Goal: Ask a question

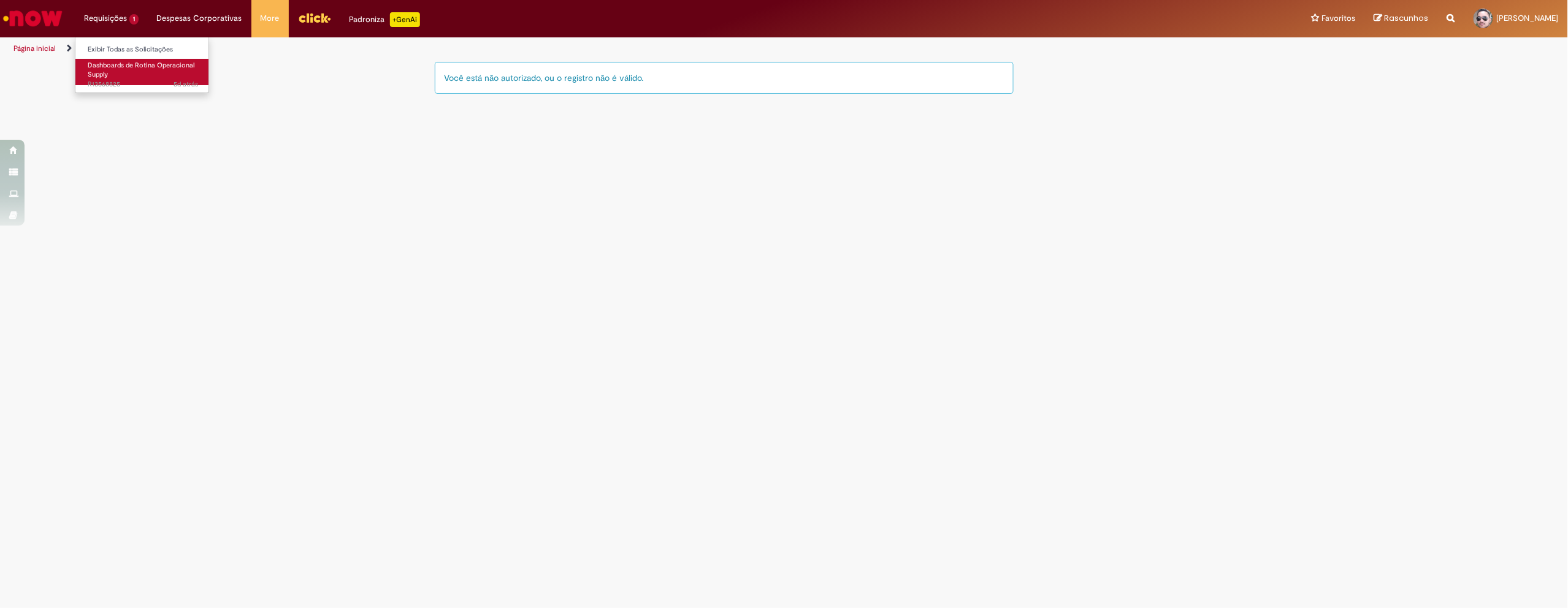
click at [127, 72] on link "Dashboards de Rotina Operacional Supply 5d atrás 5 dias atrás R13568825" at bounding box center [142, 72] width 135 height 27
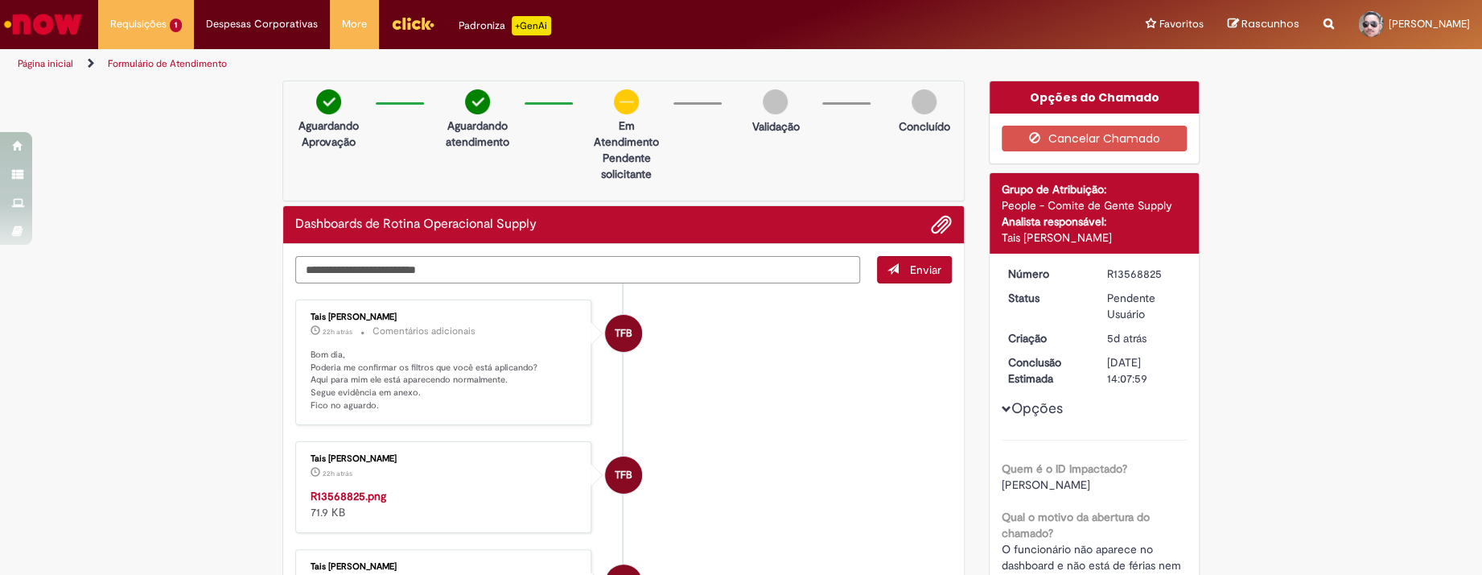
click at [526, 268] on textarea "Digite sua mensagem aqui..." at bounding box center [577, 269] width 565 height 27
type textarea "**********"
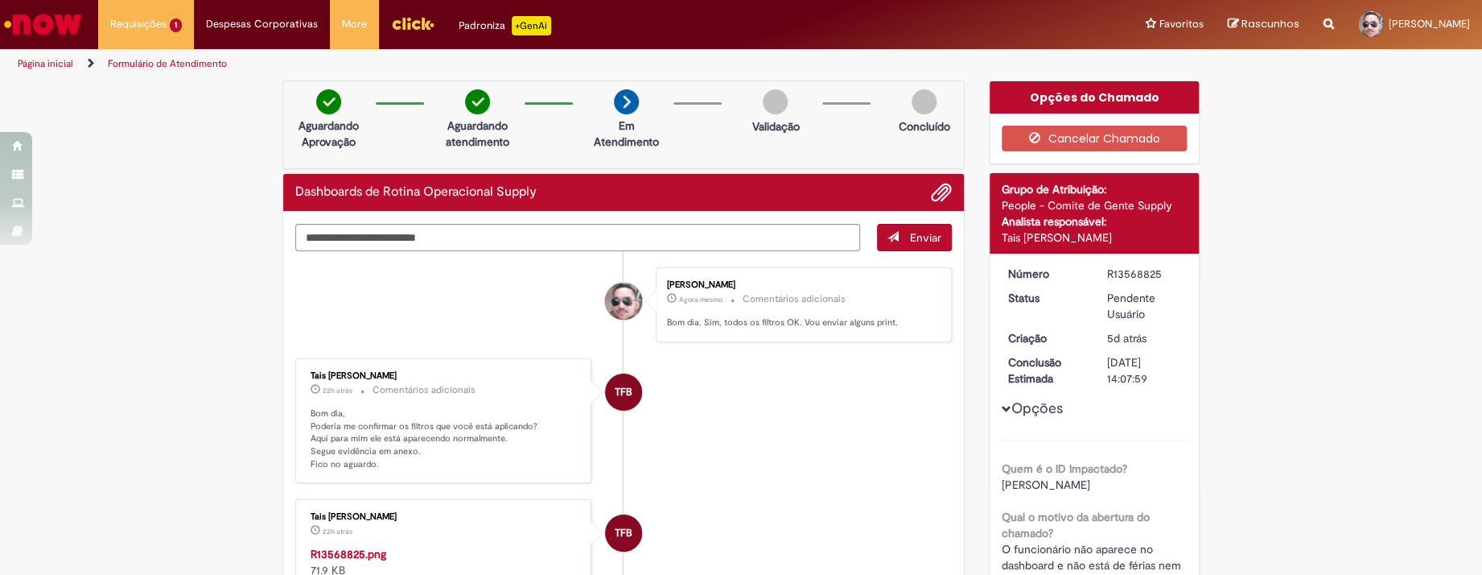
click at [721, 276] on div "[PERSON_NAME] Agora mesmo Agora mesmo Comentários adicionais Bom dia. Sim, todo…" at bounding box center [804, 304] width 287 height 65
click at [623, 236] on textarea "Digite sua mensagem aqui..." at bounding box center [577, 237] width 565 height 27
click at [470, 241] on textarea "Digite sua mensagem aqui..." at bounding box center [577, 237] width 565 height 27
click at [381, 237] on textarea "Digite sua mensagem aqui..." at bounding box center [577, 237] width 565 height 27
click at [939, 183] on span "Adicionar anexos" at bounding box center [941, 192] width 19 height 19
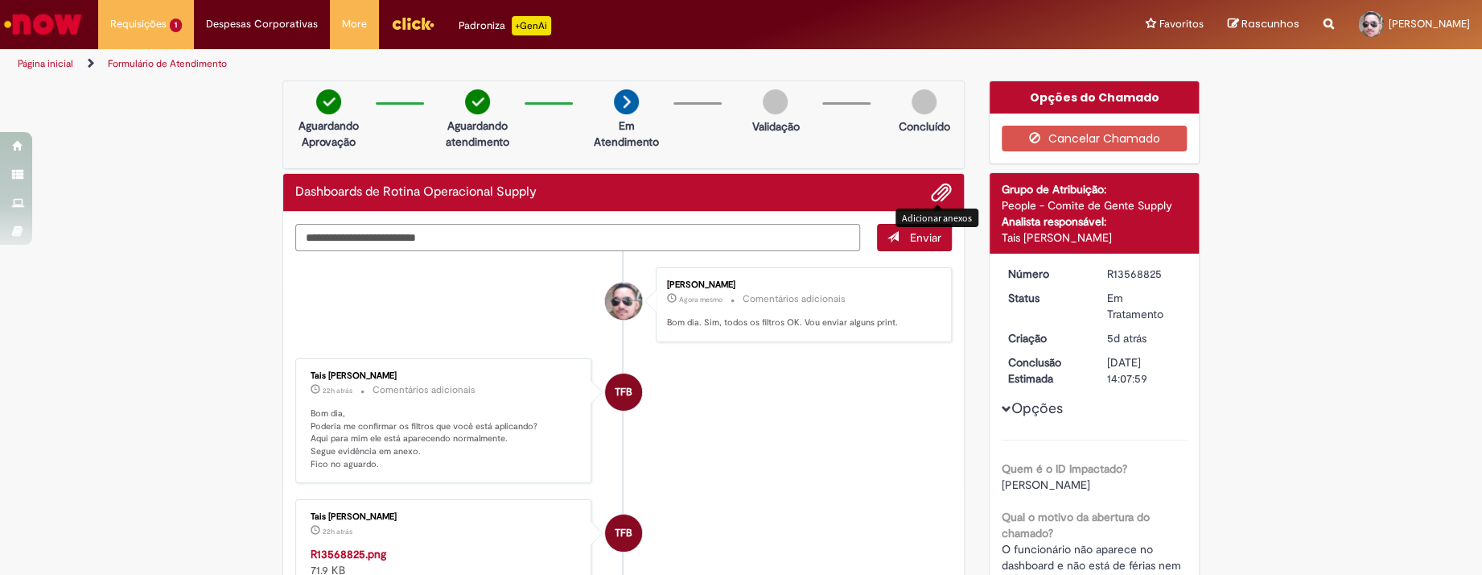
click at [519, 238] on textarea "Digite sua mensagem aqui..." at bounding box center [577, 237] width 565 height 27
paste textarea "Digite sua mensagem aqui..."
type textarea "*"
click at [777, 517] on li "TFB Tais [PERSON_NAME] 22h atrás 22 horas atrás R13568825.png 71.9 KB" at bounding box center [623, 545] width 657 height 92
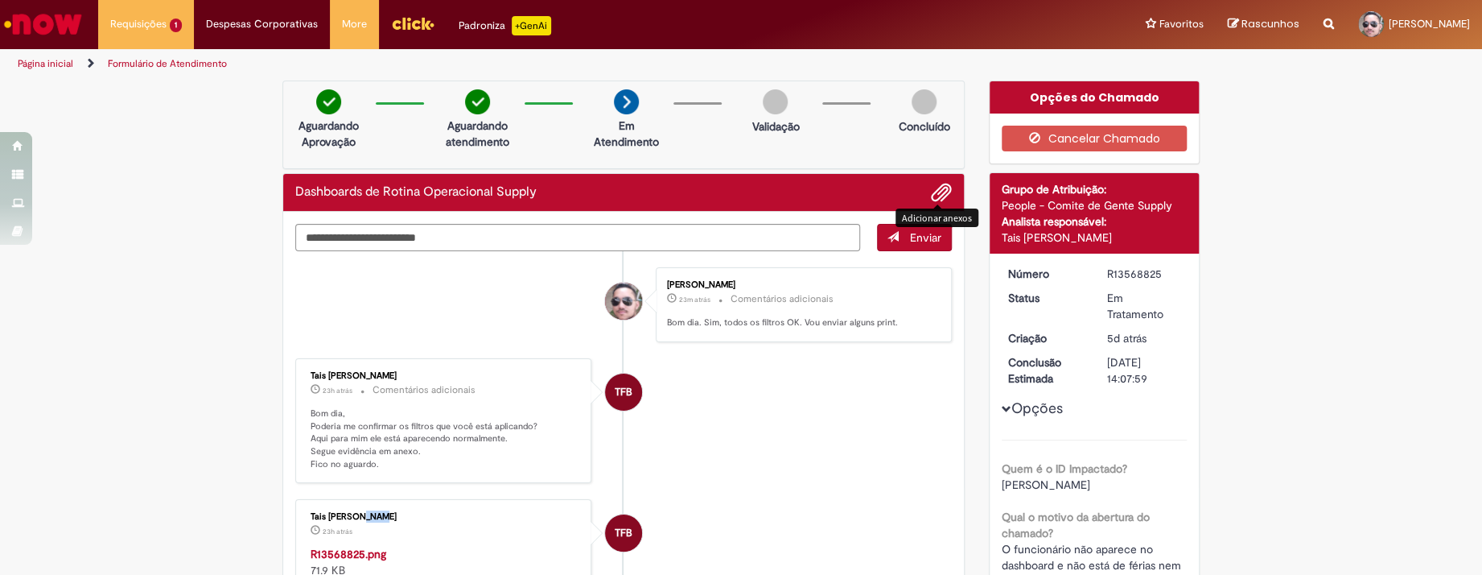
click at [936, 192] on span "Adicionar anexos" at bounding box center [941, 192] width 19 height 19
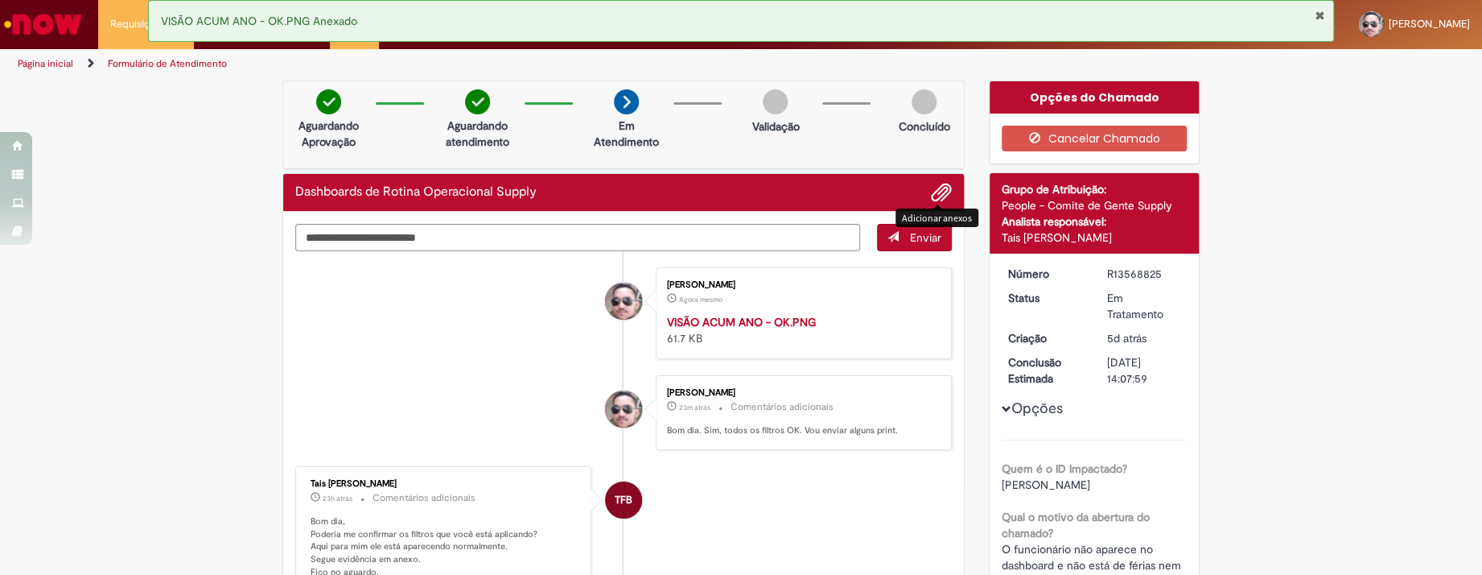
click at [937, 184] on span "Adicionar anexos" at bounding box center [941, 192] width 19 height 19
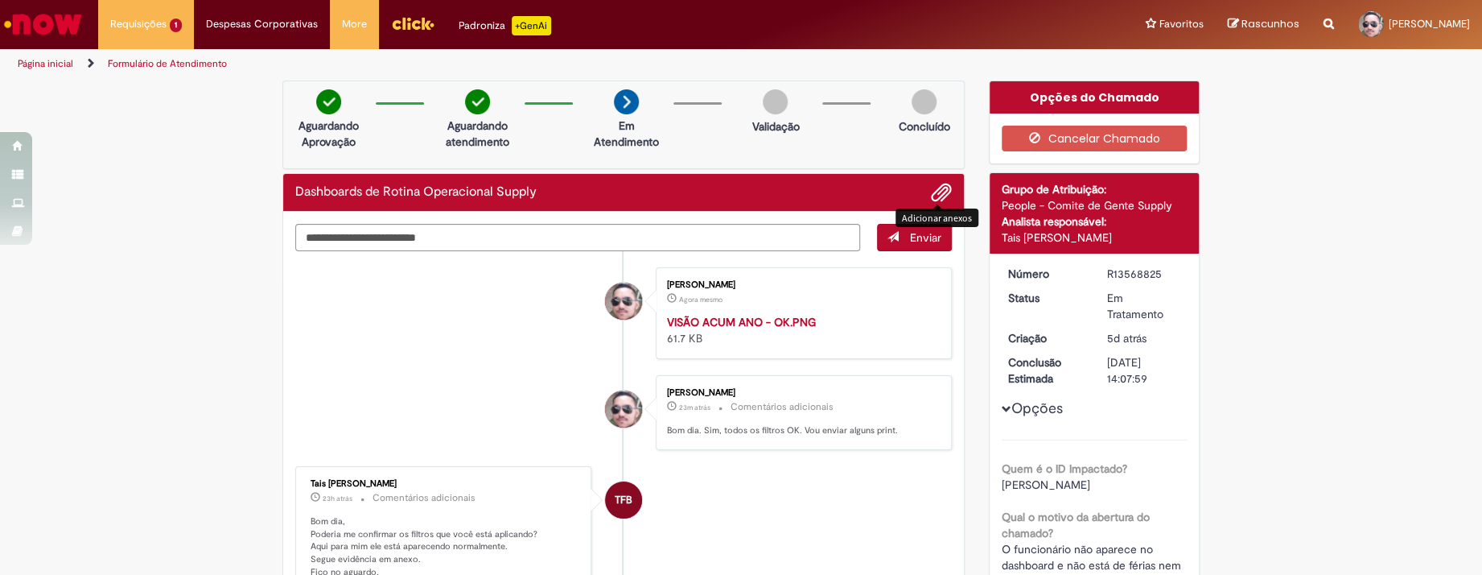
click at [231, 38] on div "Pular para o conteúdo da página Requisições 1 Exibir Todas as Solicitações Dash…" at bounding box center [741, 287] width 1482 height 575
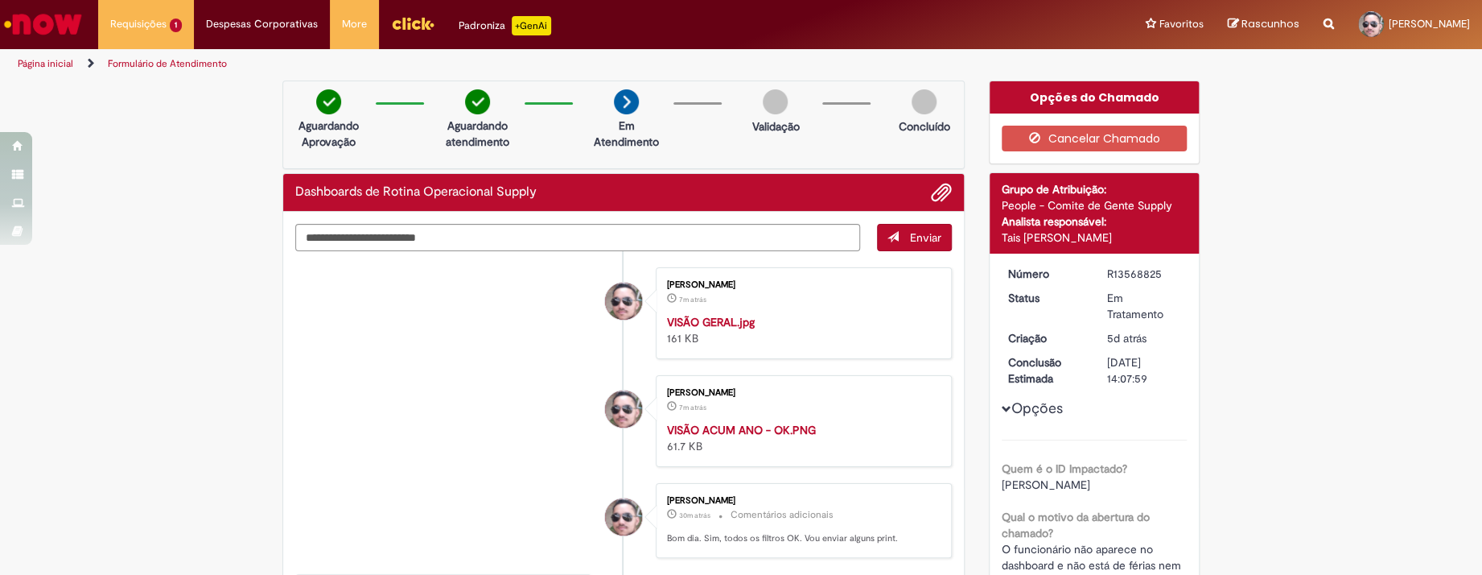
click at [924, 188] on li at bounding box center [935, 192] width 33 height 21
click at [933, 193] on span "Adicionar anexos" at bounding box center [941, 192] width 19 height 19
click at [381, 240] on textarea "Digite sua mensagem aqui..." at bounding box center [577, 237] width 565 height 27
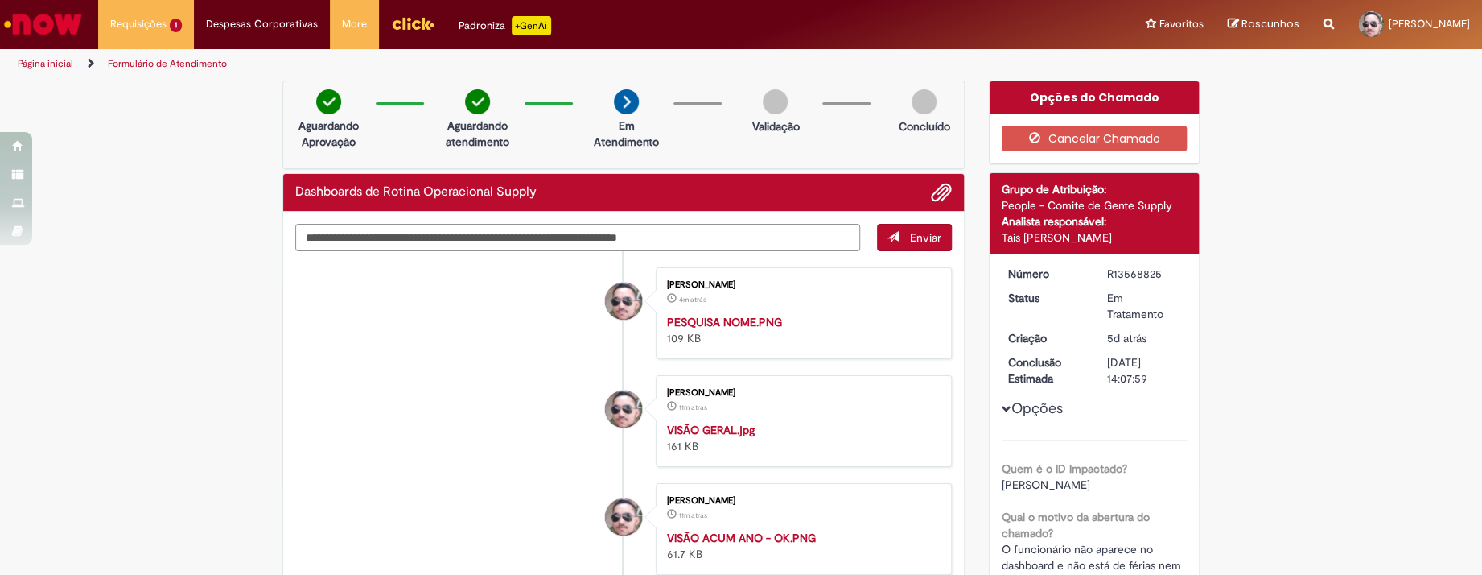
type textarea "**********"
